Goal: Ask a question

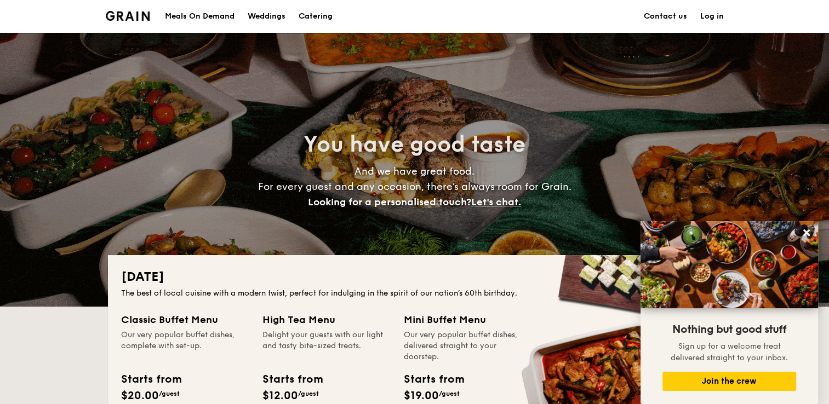
click at [188, 23] on div "Meals On Demand" at bounding box center [200, 16] width 70 height 33
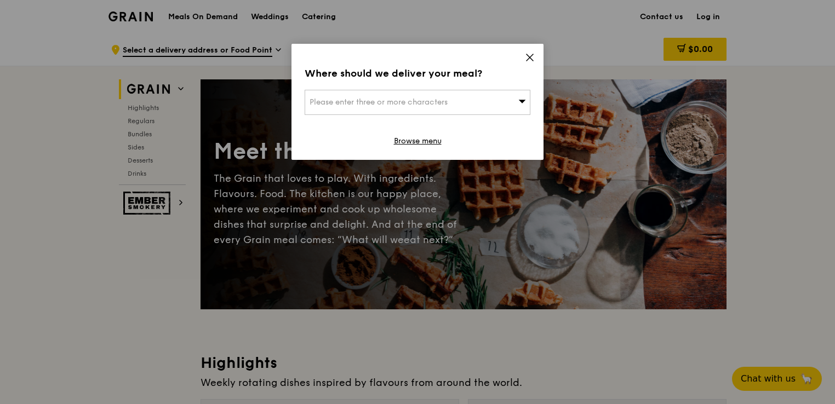
click at [530, 60] on icon at bounding box center [530, 58] width 10 height 10
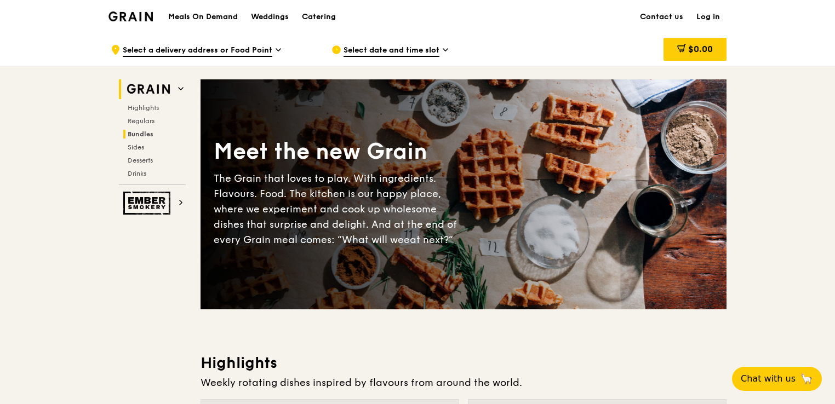
click at [147, 135] on span "Bundles" at bounding box center [141, 134] width 26 height 8
click at [768, 380] on span "Chat with us" at bounding box center [768, 379] width 58 height 14
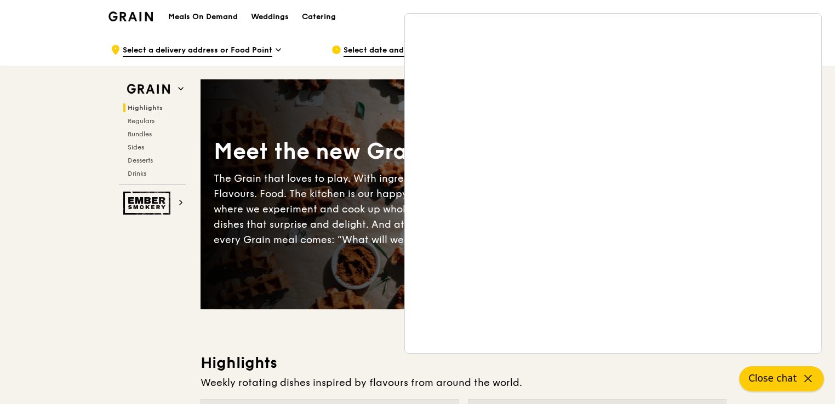
click at [809, 377] on icon at bounding box center [807, 378] width 13 height 13
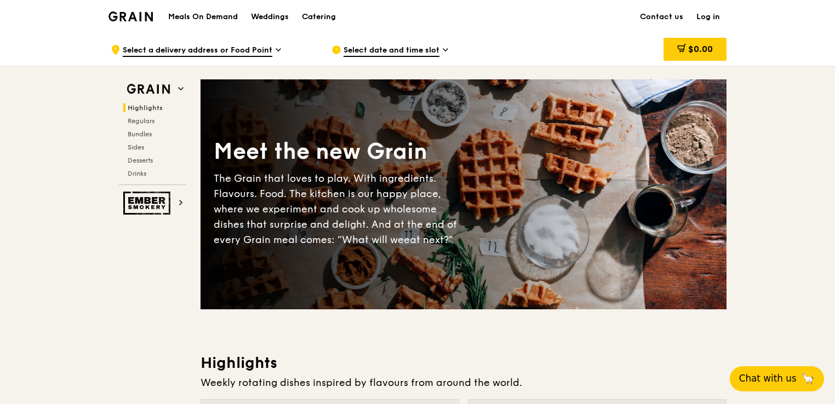
click at [203, 15] on h1 "Meals On Demand" at bounding box center [203, 17] width 70 height 11
click at [652, 16] on link "Contact us" at bounding box center [661, 17] width 56 height 33
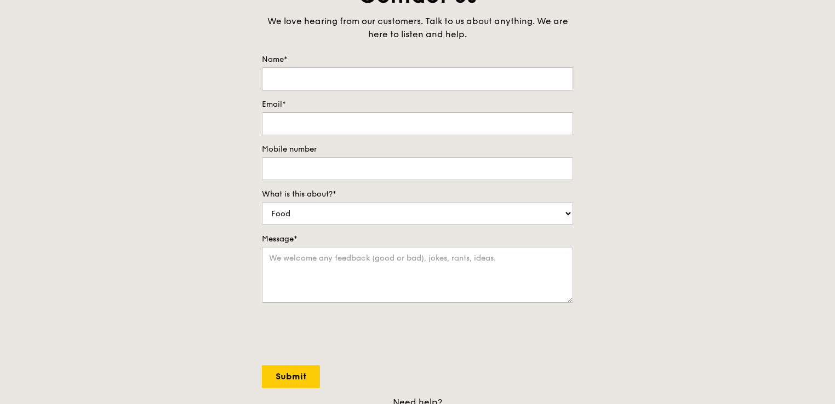
scroll to position [110, 0]
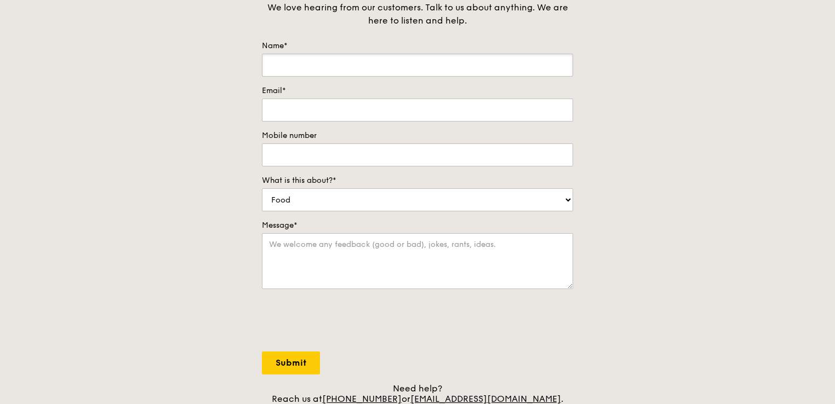
click at [311, 62] on input "Name*" at bounding box center [417, 65] width 311 height 23
type input "b"
type input "Beng Choo Pek"
click at [300, 115] on input "Email*" at bounding box center [417, 110] width 311 height 23
type input "[EMAIL_ADDRESS][DOMAIN_NAME]"
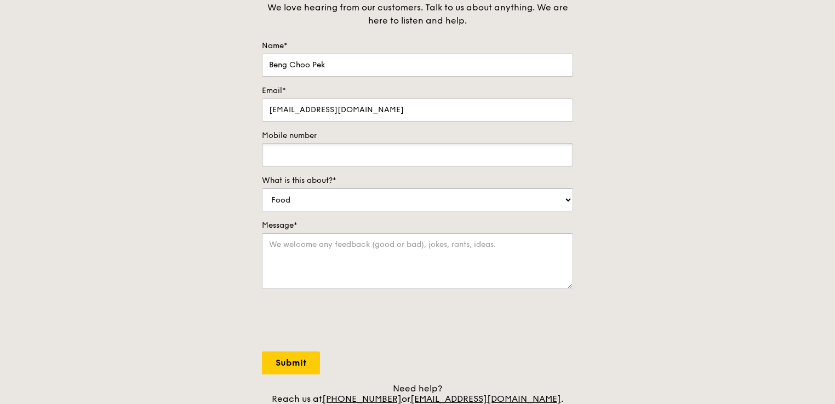
click at [289, 159] on input "Mobile number" at bounding box center [417, 154] width 311 height 23
type input "96502575"
click at [572, 200] on select "Food Service Billing/Payment Catering Others" at bounding box center [417, 199] width 311 height 23
click at [262, 188] on select "Food Service Billing/Payment Catering Others" at bounding box center [417, 199] width 311 height 23
click at [274, 251] on textarea "Message*" at bounding box center [417, 261] width 311 height 56
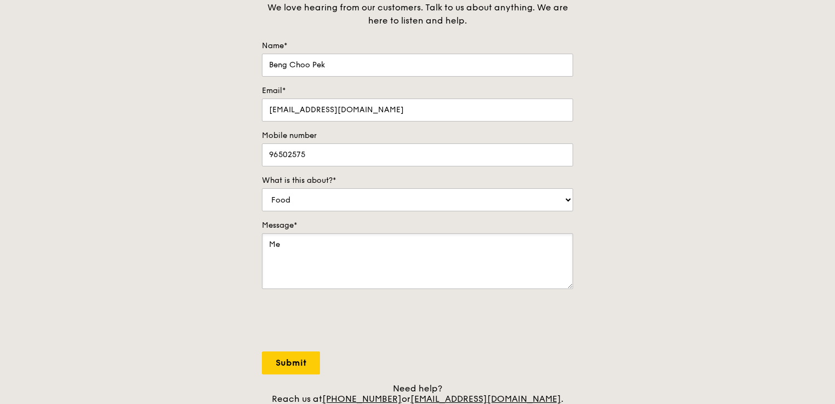
type textarea "M"
type textarea "Need to order delivery for [DATE], what is the lead time required to order onli…"
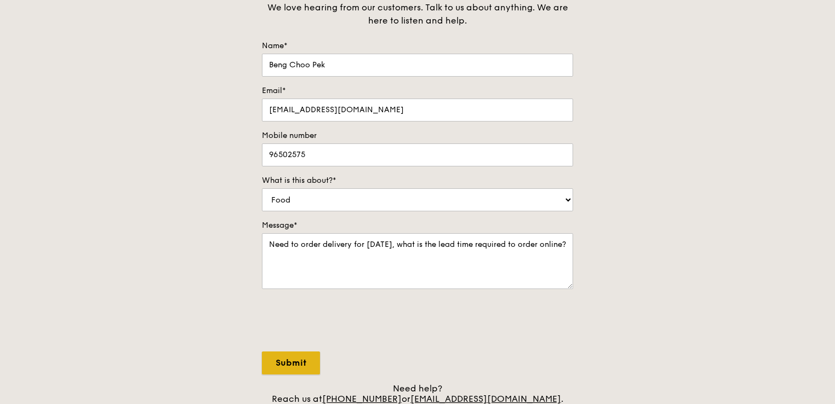
click at [280, 366] on input "Submit" at bounding box center [291, 363] width 58 height 23
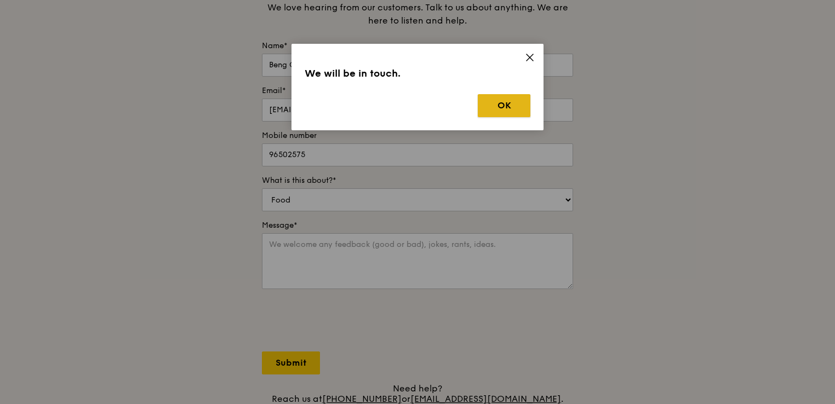
click at [503, 103] on button "OK" at bounding box center [504, 105] width 53 height 23
